Goal: Task Accomplishment & Management: Manage account settings

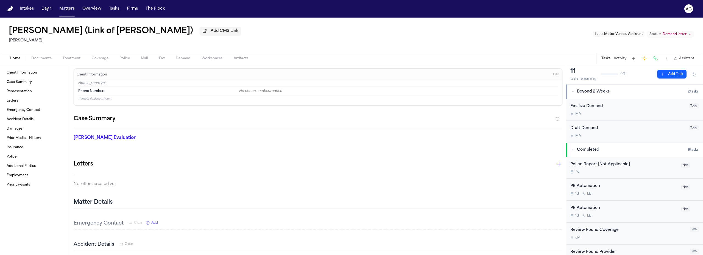
click at [211, 58] on span "Workspaces" at bounding box center [211, 58] width 21 height 4
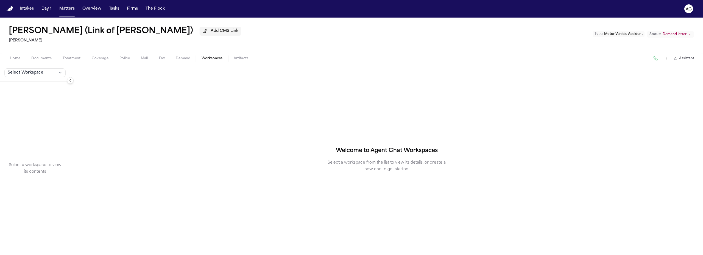
click at [183, 58] on span "Demand" at bounding box center [183, 58] width 15 height 4
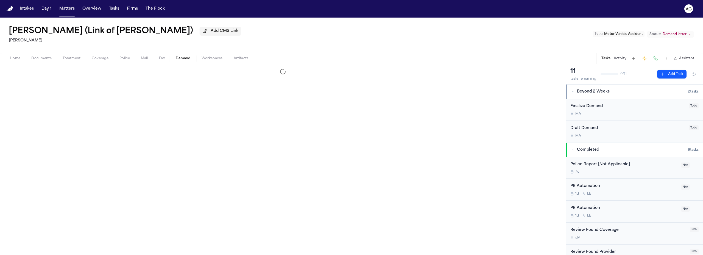
select select "**********"
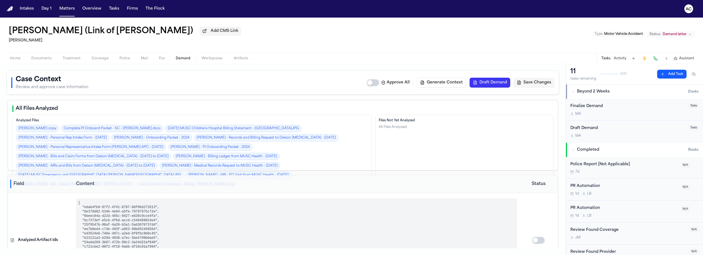
click at [214, 57] on span "Workspaces" at bounding box center [211, 58] width 21 height 4
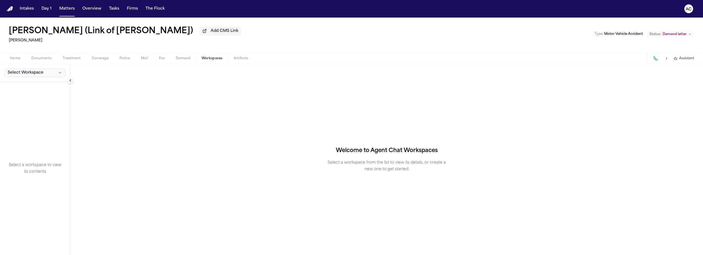
click at [49, 71] on button "Select Workspace" at bounding box center [34, 72] width 61 height 9
click at [22, 86] on span "[PERSON_NAME] Agent Demand" at bounding box center [38, 84] width 64 height 5
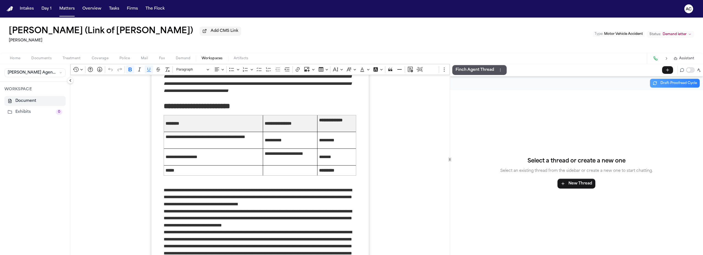
scroll to position [3223, 0]
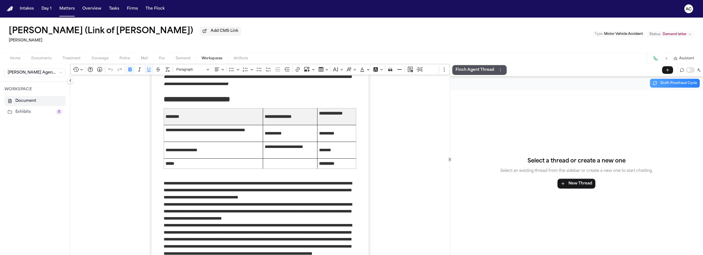
click at [41, 60] on span "Documents" at bounding box center [41, 58] width 20 height 4
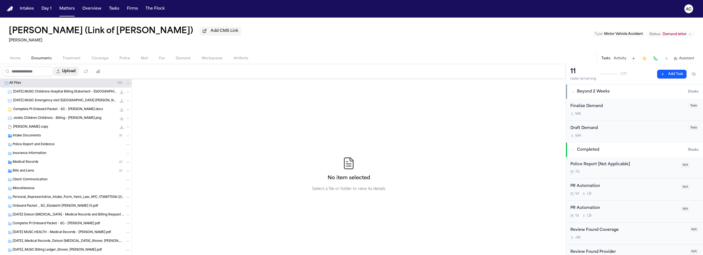
click at [74, 71] on button "Upload" at bounding box center [66, 71] width 26 height 10
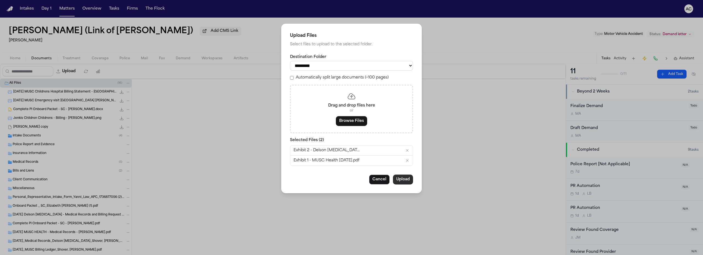
drag, startPoint x: 403, startPoint y: 177, endPoint x: 408, endPoint y: 177, distance: 4.9
click at [404, 177] on button "Upload" at bounding box center [403, 180] width 20 height 10
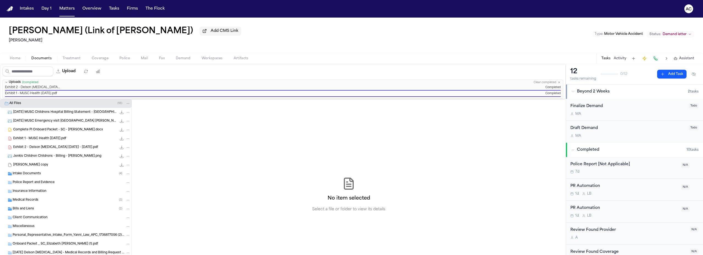
drag, startPoint x: 184, startPoint y: 57, endPoint x: 218, endPoint y: 57, distance: 34.0
click at [188, 57] on span "Demand" at bounding box center [183, 58] width 15 height 4
select select "**********"
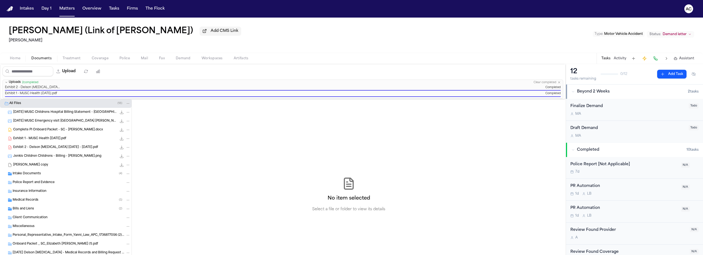
select select "**********"
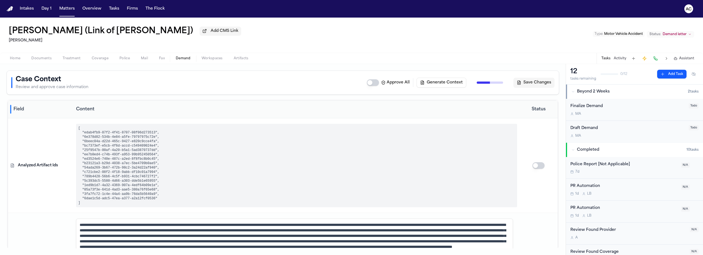
click at [218, 57] on span "Workspaces" at bounding box center [211, 58] width 21 height 4
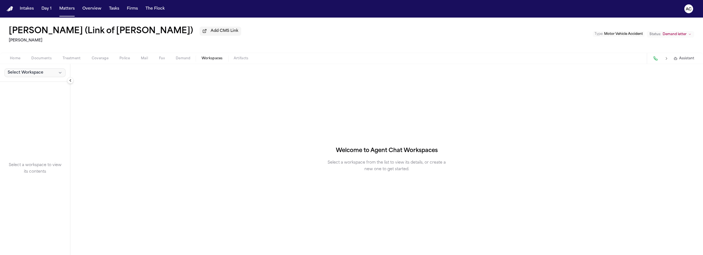
click at [26, 71] on span "Select Workspace" at bounding box center [26, 72] width 36 height 5
click at [31, 84] on span "[PERSON_NAME] Agent Demand" at bounding box center [38, 84] width 64 height 5
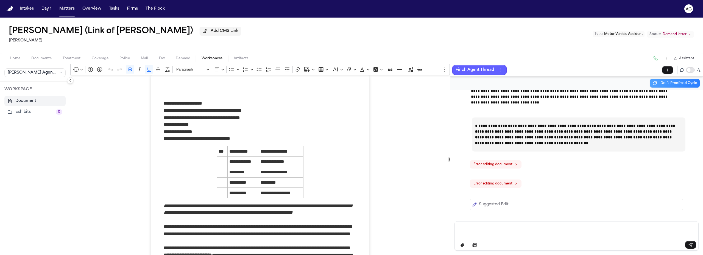
scroll to position [15214, 0]
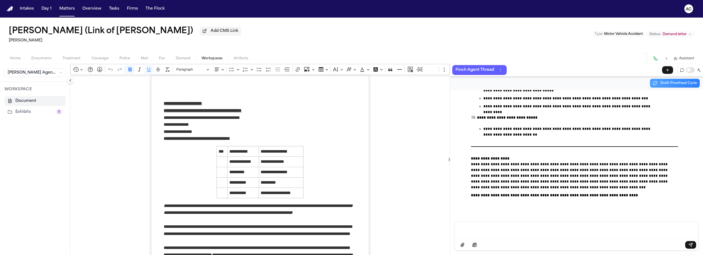
click at [21, 112] on button "Exhibits 0" at bounding box center [34, 112] width 61 height 10
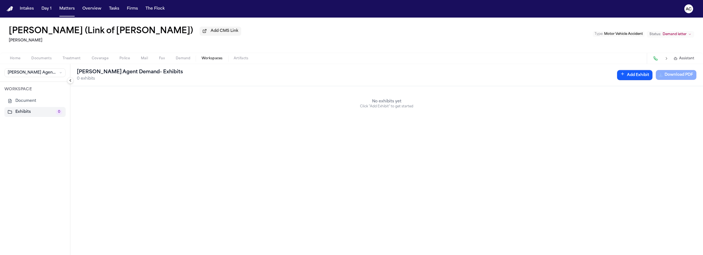
scroll to position [0, 0]
click at [642, 77] on button "Add Exhibit" at bounding box center [634, 75] width 35 height 10
click at [536, 102] on input "Document" at bounding box center [521, 102] width 52 height 10
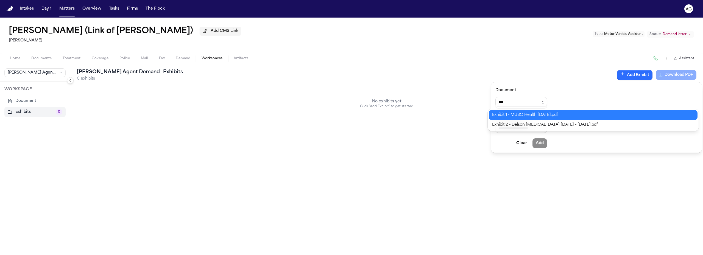
type input "**********"
click at [546, 255] on div "**********" at bounding box center [351, 255] width 703 height 0
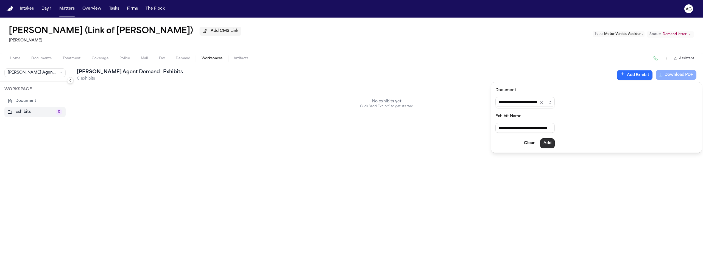
type input "**********"
click at [554, 146] on button "Add" at bounding box center [547, 143] width 15 height 10
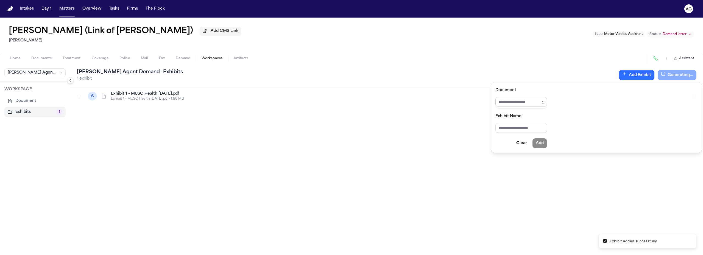
click at [522, 102] on input "Document" at bounding box center [521, 102] width 52 height 10
type input "*"
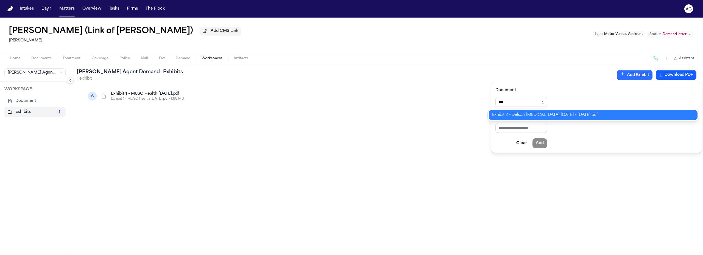
type input "**********"
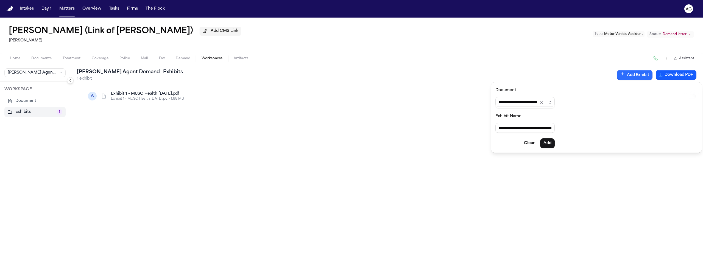
click at [531, 255] on div "**********" at bounding box center [351, 255] width 703 height 0
type input "**********"
click at [549, 144] on button "Add" at bounding box center [547, 143] width 15 height 10
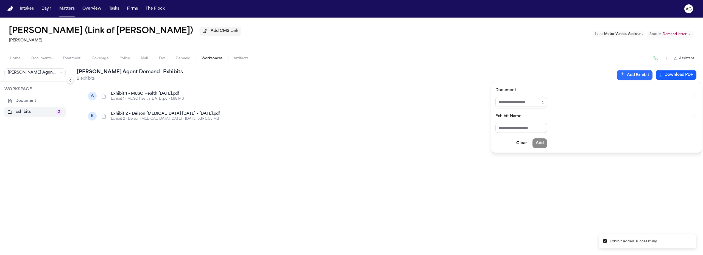
drag, startPoint x: 399, startPoint y: 135, endPoint x: 373, endPoint y: 136, distance: 26.6
click at [398, 135] on div "[PERSON_NAME] Agent Demand - Exhibits 2 exhibits Add Exhibit Download PDF A Exh…" at bounding box center [386, 159] width 632 height 191
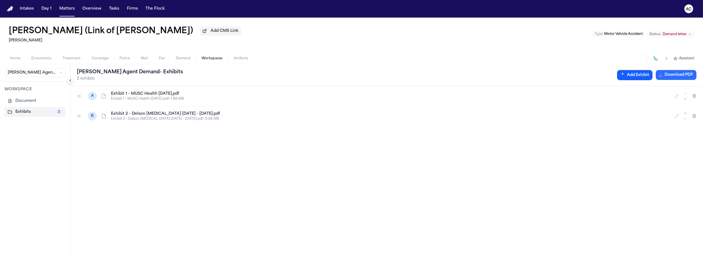
click at [677, 78] on button "Download PDF" at bounding box center [675, 75] width 41 height 10
click at [159, 33] on h1 "[PERSON_NAME] (Link of [PERSON_NAME])" at bounding box center [101, 31] width 184 height 10
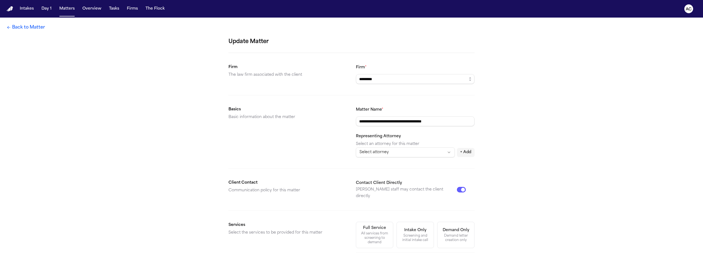
click at [17, 30] on link "Back to Matter" at bounding box center [26, 27] width 38 height 7
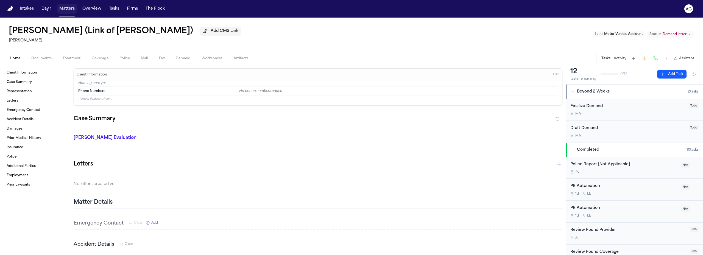
click at [67, 7] on button "Matters" at bounding box center [67, 9] width 20 height 10
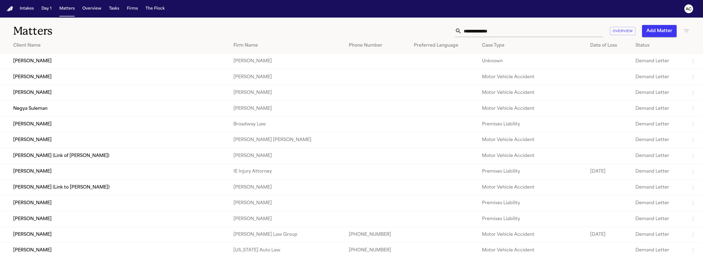
click at [82, 187] on td "[PERSON_NAME] (Link to [PERSON_NAME])" at bounding box center [114, 187] width 229 height 16
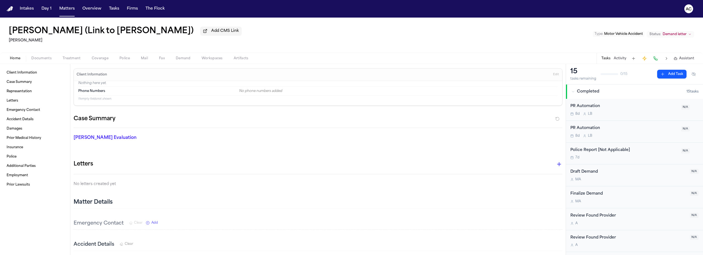
click at [210, 57] on span "Workspaces" at bounding box center [211, 58] width 21 height 4
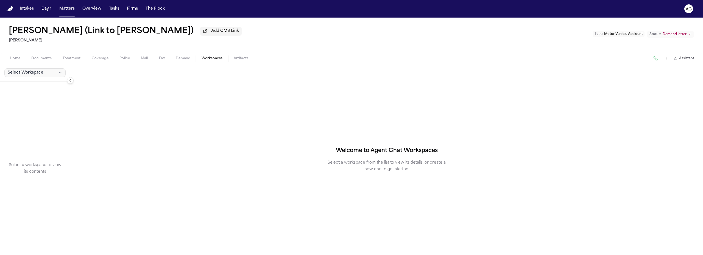
click at [17, 72] on span "Select Workspace" at bounding box center [26, 72] width 36 height 5
click at [34, 81] on button "[PERSON_NAME] Agent Demand" at bounding box center [42, 84] width 79 height 9
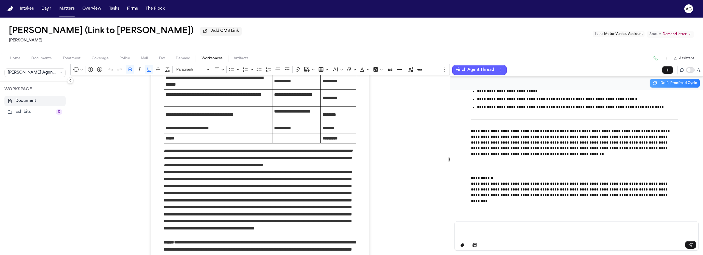
scroll to position [3709, 0]
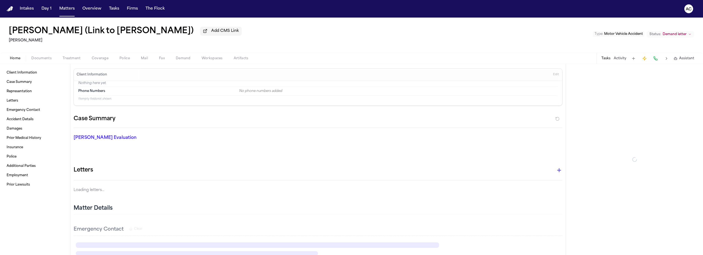
type textarea "*"
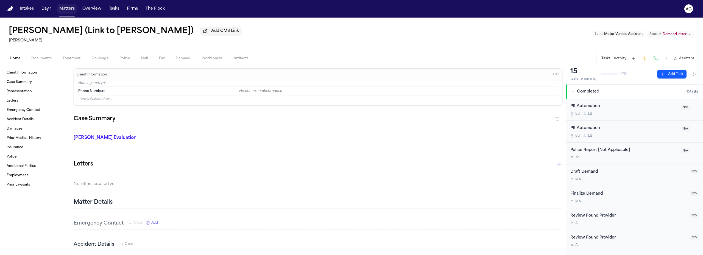
click at [72, 9] on button "Matters" at bounding box center [67, 9] width 20 height 10
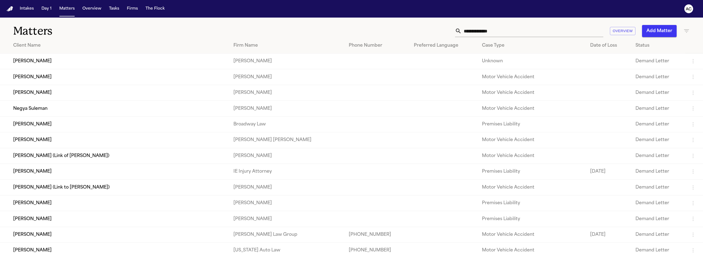
click at [63, 155] on td "[PERSON_NAME] (Link of [PERSON_NAME])" at bounding box center [114, 156] width 229 height 16
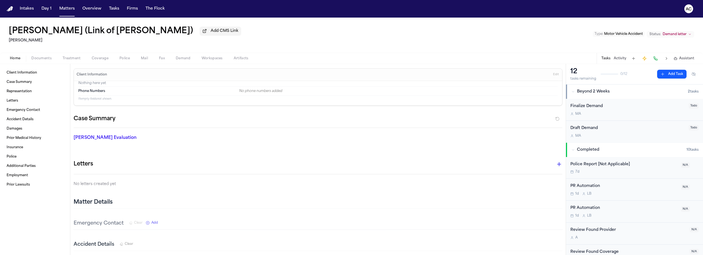
click at [39, 57] on span "Documents" at bounding box center [41, 58] width 20 height 4
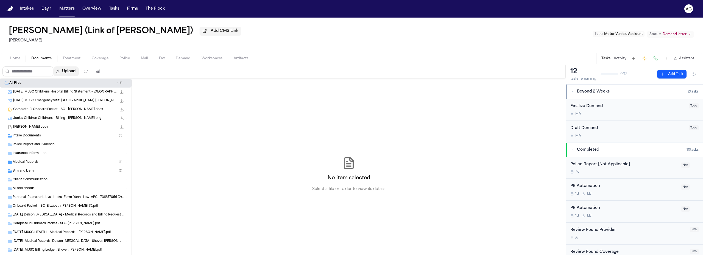
click at [77, 72] on button "Upload" at bounding box center [66, 71] width 26 height 10
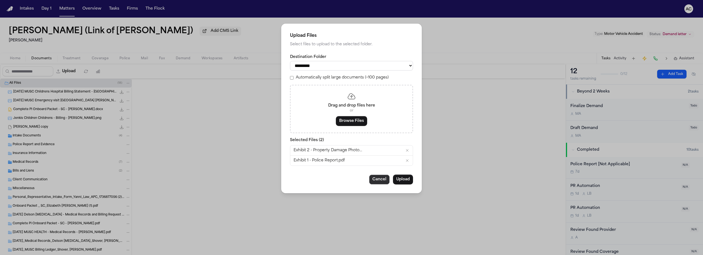
click at [379, 176] on button "Cancel" at bounding box center [379, 180] width 21 height 10
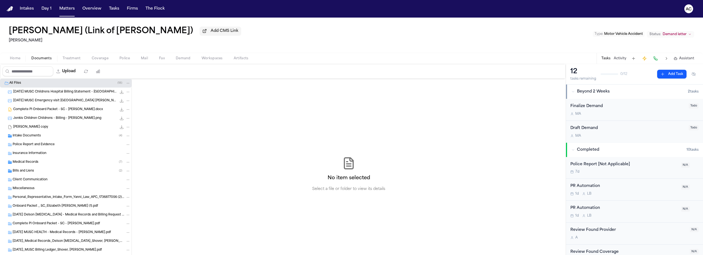
click at [73, 66] on div "Upload" at bounding box center [52, 71] width 105 height 14
click at [75, 70] on button "Upload" at bounding box center [66, 71] width 26 height 10
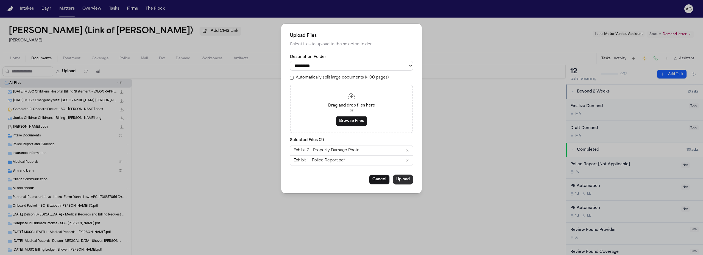
click at [404, 182] on button "Upload" at bounding box center [403, 180] width 20 height 10
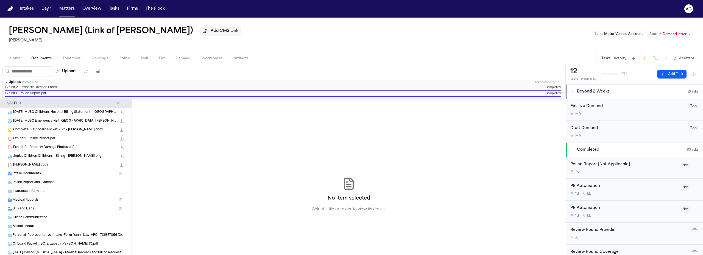
drag, startPoint x: 460, startPoint y: 35, endPoint x: 330, endPoint y: 63, distance: 133.4
click at [457, 36] on div "[PERSON_NAME] (Link of [PERSON_NAME]) Add CMS Link [PERSON_NAME] Type : Motor V…" at bounding box center [351, 35] width 703 height 35
click at [215, 58] on span "Workspaces" at bounding box center [211, 58] width 21 height 4
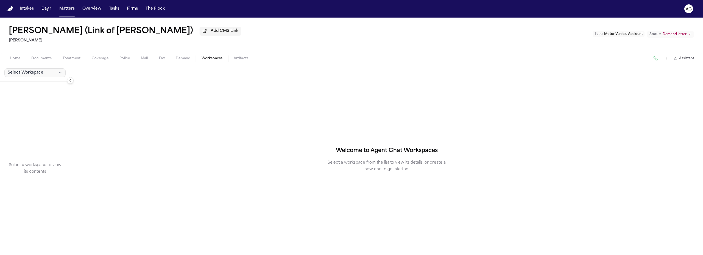
click at [19, 69] on button "Select Workspace" at bounding box center [34, 72] width 61 height 9
click at [26, 80] on div "[PERSON_NAME] Agent Demand + Create New Workspace" at bounding box center [43, 90] width 82 height 23
click at [27, 82] on span "[PERSON_NAME] Agent Demand" at bounding box center [38, 84] width 64 height 5
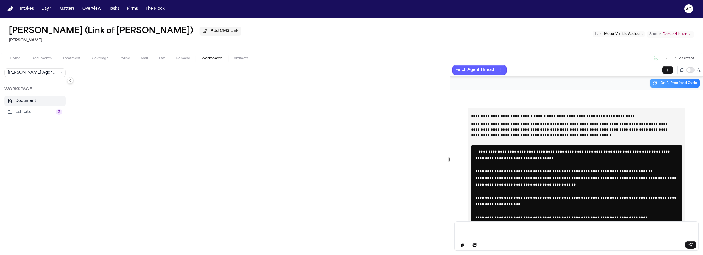
click at [29, 111] on button "Exhibits 2" at bounding box center [34, 112] width 61 height 10
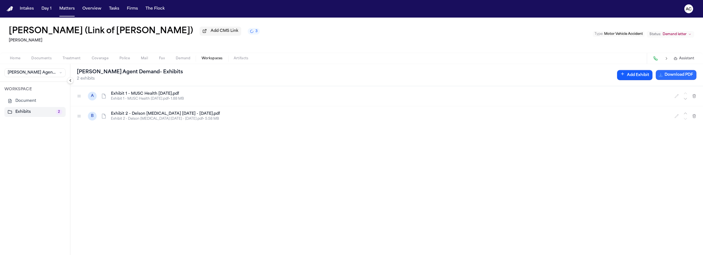
click at [679, 77] on button "Download PDF" at bounding box center [675, 75] width 41 height 10
click at [635, 76] on button "Add Exhibit" at bounding box center [634, 75] width 35 height 10
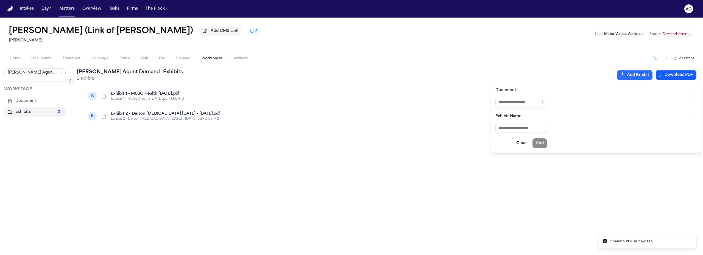
click at [524, 104] on input "Document" at bounding box center [521, 102] width 52 height 10
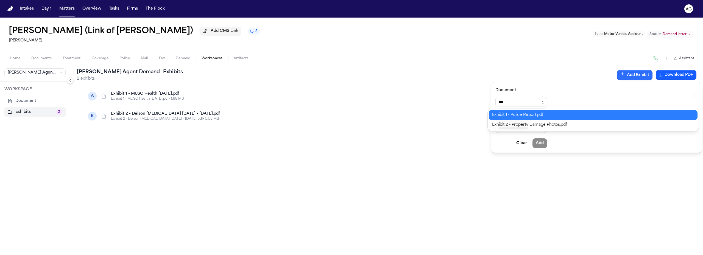
type input "**********"
click at [531, 255] on div "**********" at bounding box center [351, 255] width 703 height 0
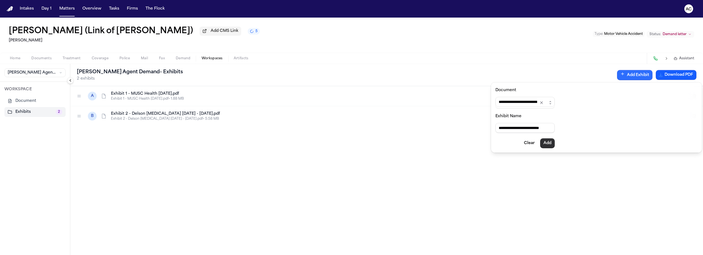
type input "**********"
click at [552, 141] on button "Add" at bounding box center [547, 143] width 15 height 10
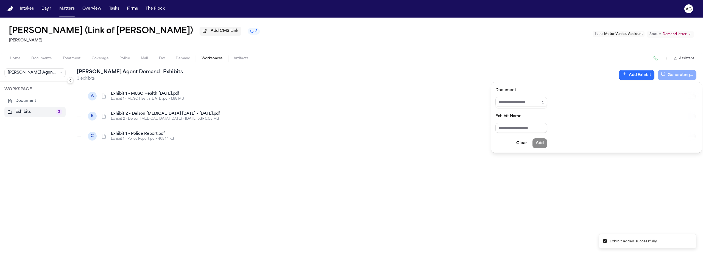
click at [630, 76] on button "Add Exhibit" at bounding box center [636, 75] width 35 height 10
drag, startPoint x: 638, startPoint y: 77, endPoint x: 631, endPoint y: 81, distance: 7.9
click at [638, 78] on button "Add Exhibit" at bounding box center [636, 75] width 35 height 10
click at [543, 102] on input "Document" at bounding box center [521, 102] width 52 height 10
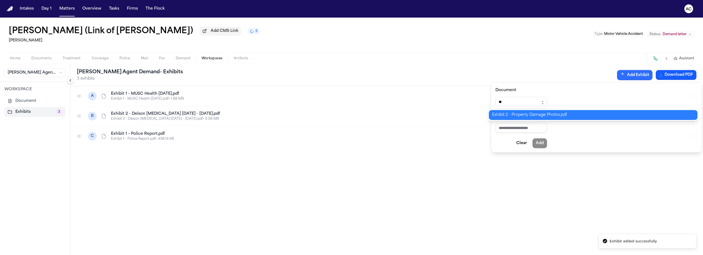
type input "**********"
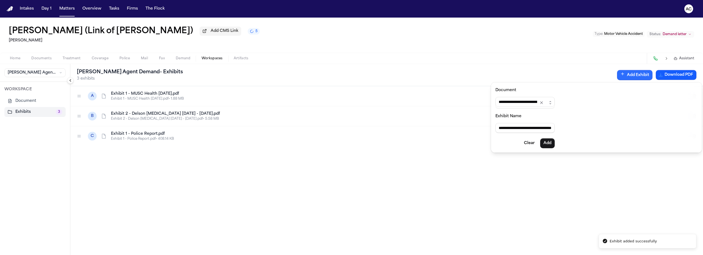
click at [523, 255] on div "**********" at bounding box center [351, 255] width 703 height 0
type input "**********"
click at [554, 143] on button "Add" at bounding box center [547, 143] width 15 height 10
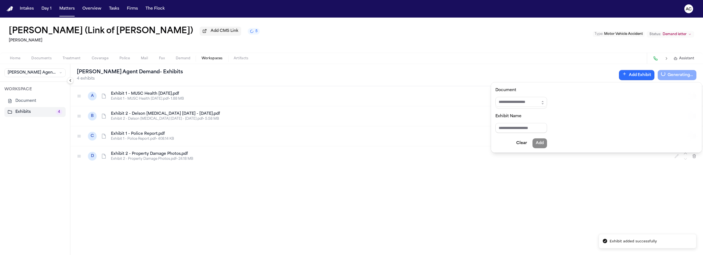
click at [79, 136] on div "[PERSON_NAME] Agent Demand - Exhibits 4 exhibits Add Exhibit Generating... A Ex…" at bounding box center [386, 159] width 632 height 191
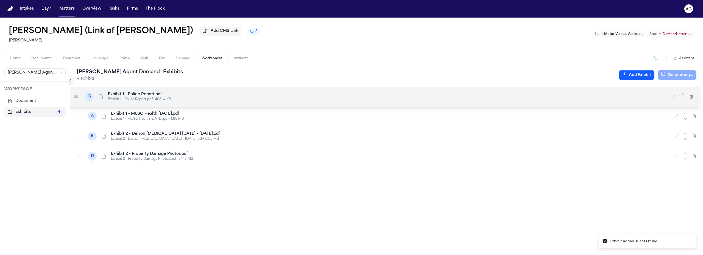
drag, startPoint x: 76, startPoint y: 135, endPoint x: 73, endPoint y: 96, distance: 39.6
click at [73, 96] on div at bounding box center [76, 96] width 9 height 9
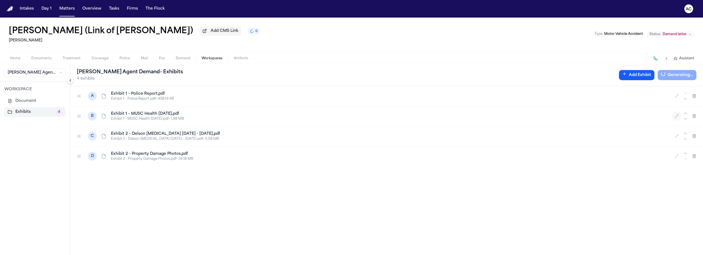
click at [676, 116] on icon "button" at bounding box center [676, 116] width 4 height 4
click at [130, 115] on input "**********" at bounding box center [177, 116] width 132 height 10
type input "**********"
click at [675, 136] on icon "button" at bounding box center [676, 136] width 4 height 4
click at [130, 135] on input "**********" at bounding box center [177, 136] width 132 height 10
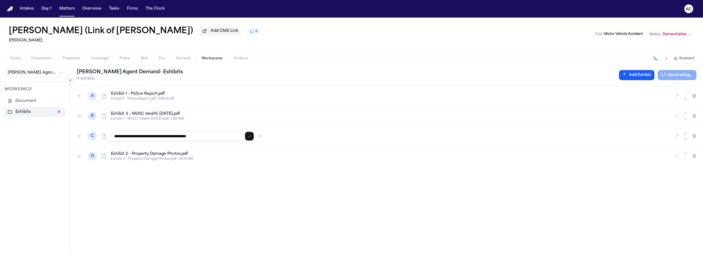
type input "**********"
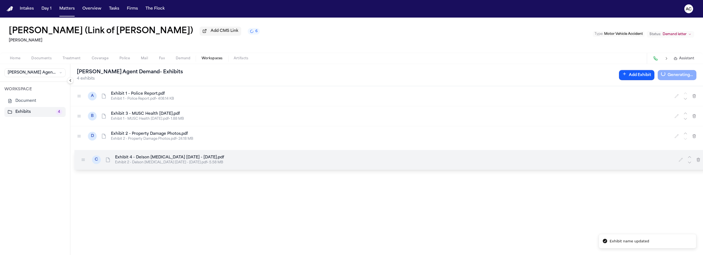
drag, startPoint x: 82, startPoint y: 136, endPoint x: 86, endPoint y: 159, distance: 22.9
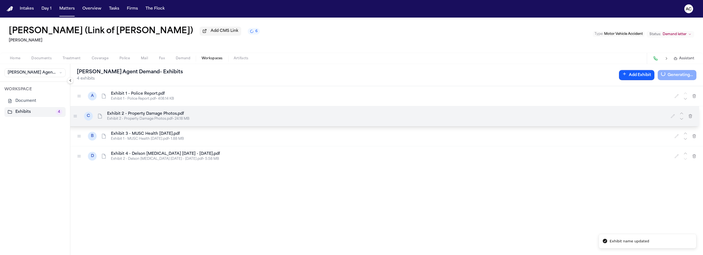
drag, startPoint x: 80, startPoint y: 135, endPoint x: 76, endPoint y: 113, distance: 22.8
click at [76, 115] on icon at bounding box center [75, 116] width 3 height 2
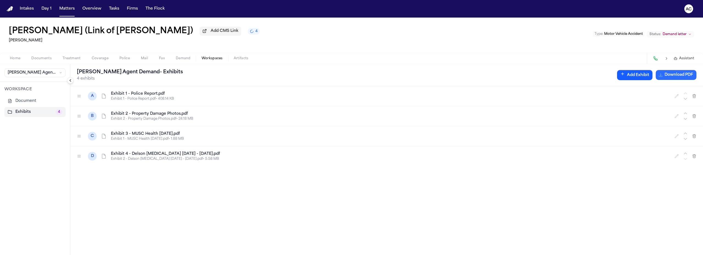
click at [679, 76] on button "Download PDF" at bounding box center [675, 75] width 41 height 10
click at [67, 8] on button "Matters" at bounding box center [67, 9] width 20 height 10
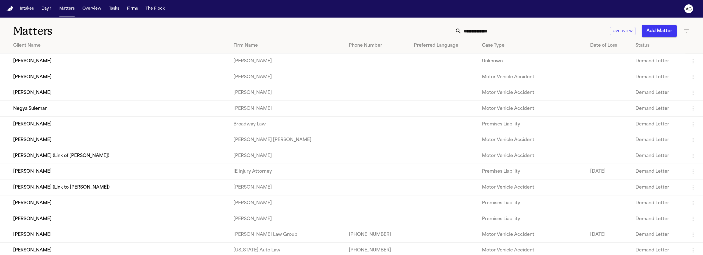
click at [77, 185] on td "[PERSON_NAME] (Link to [PERSON_NAME])" at bounding box center [114, 187] width 229 height 16
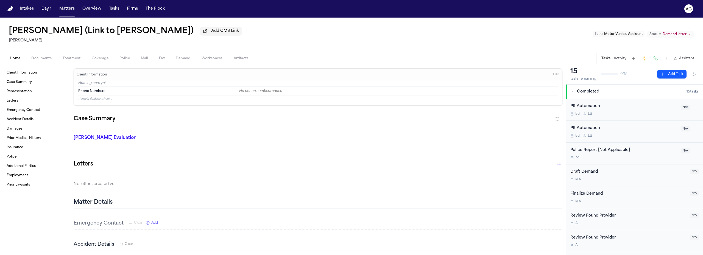
click at [314, 36] on div "[PERSON_NAME] (Link to [PERSON_NAME]) Add CMS Link [PERSON_NAME] Type : Motor V…" at bounding box center [351, 35] width 703 height 35
click at [207, 56] on span "Workspaces" at bounding box center [211, 58] width 21 height 4
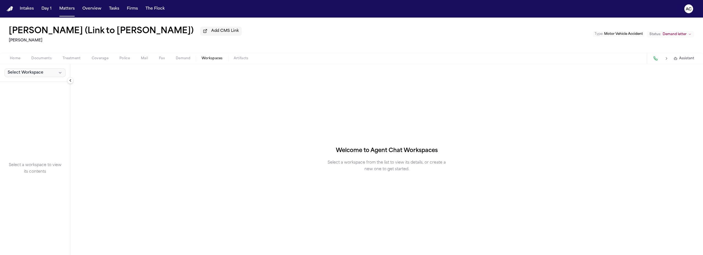
click at [34, 74] on span "Select Workspace" at bounding box center [26, 72] width 36 height 5
click at [29, 83] on span "[PERSON_NAME] Agent Demand" at bounding box center [38, 84] width 64 height 5
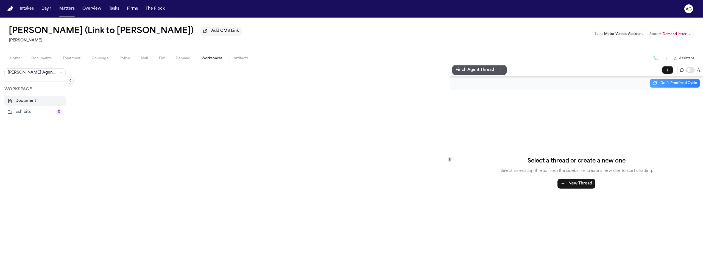
click at [25, 100] on button "Document" at bounding box center [34, 101] width 61 height 10
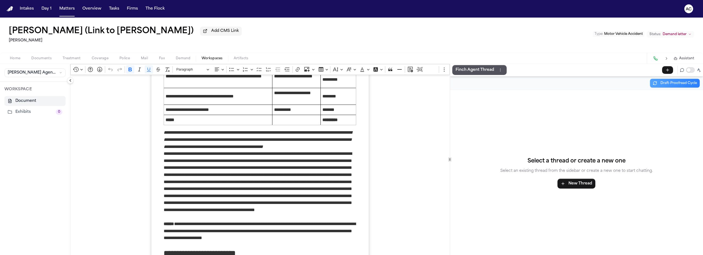
scroll to position [3746, 0]
